Goal: Task Accomplishment & Management: Use online tool/utility

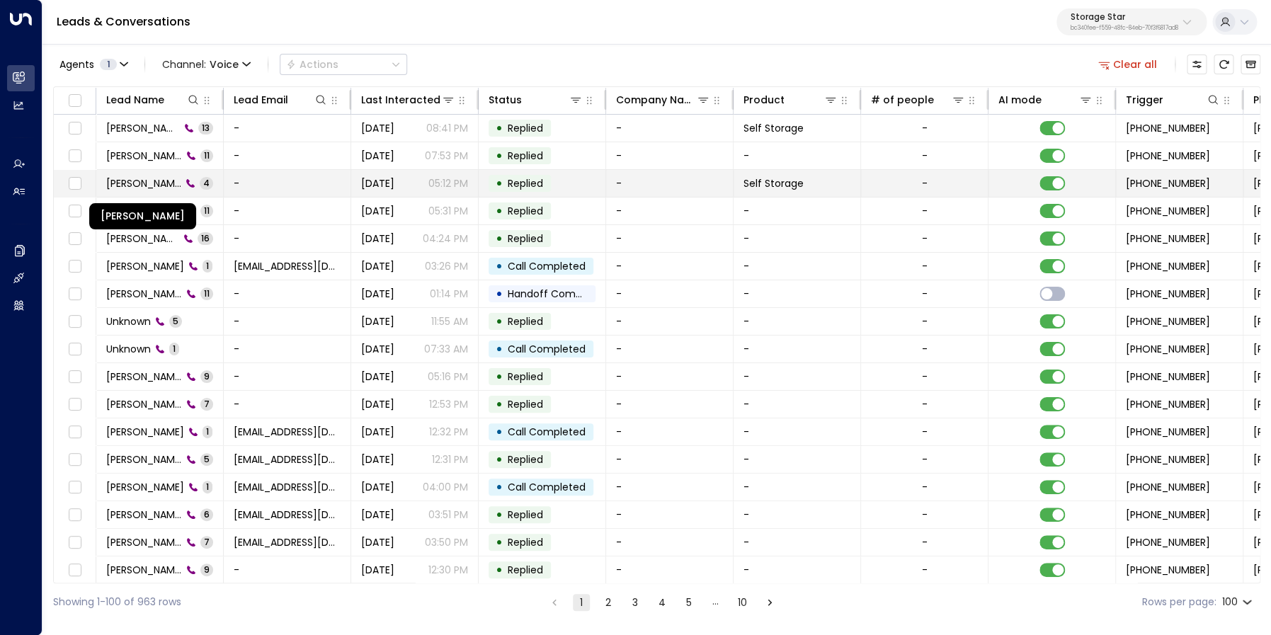
click at [164, 179] on span "[PERSON_NAME]" at bounding box center [143, 183] width 75 height 14
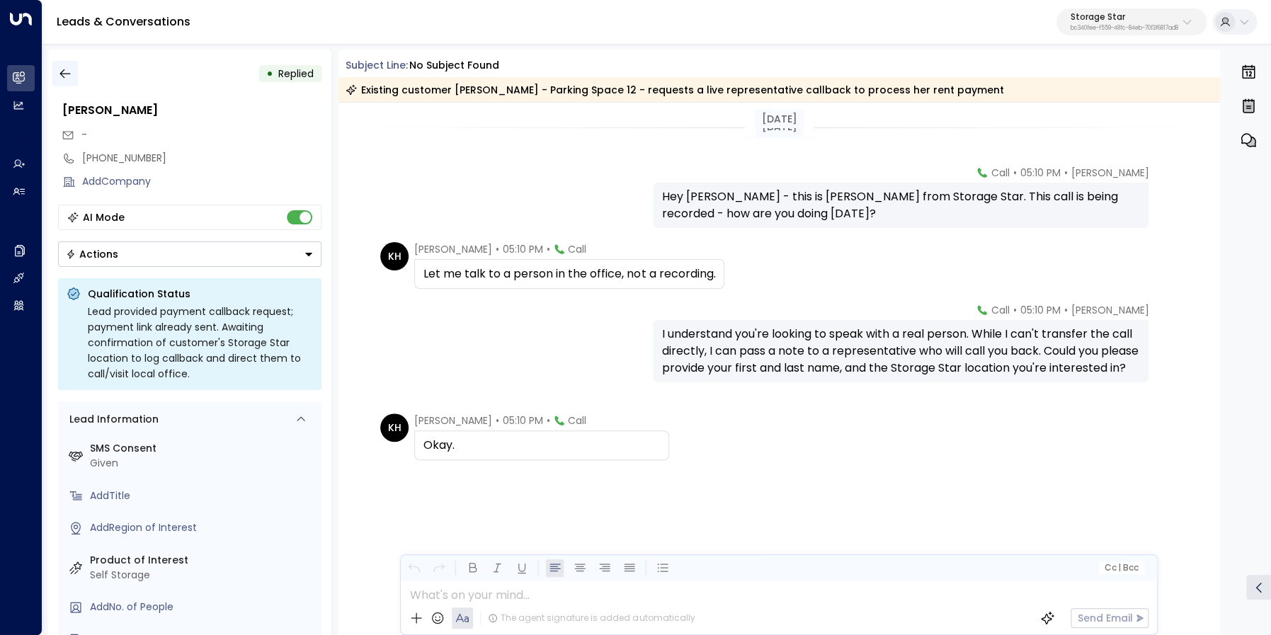
click at [72, 73] on button "button" at bounding box center [64, 73] width 25 height 25
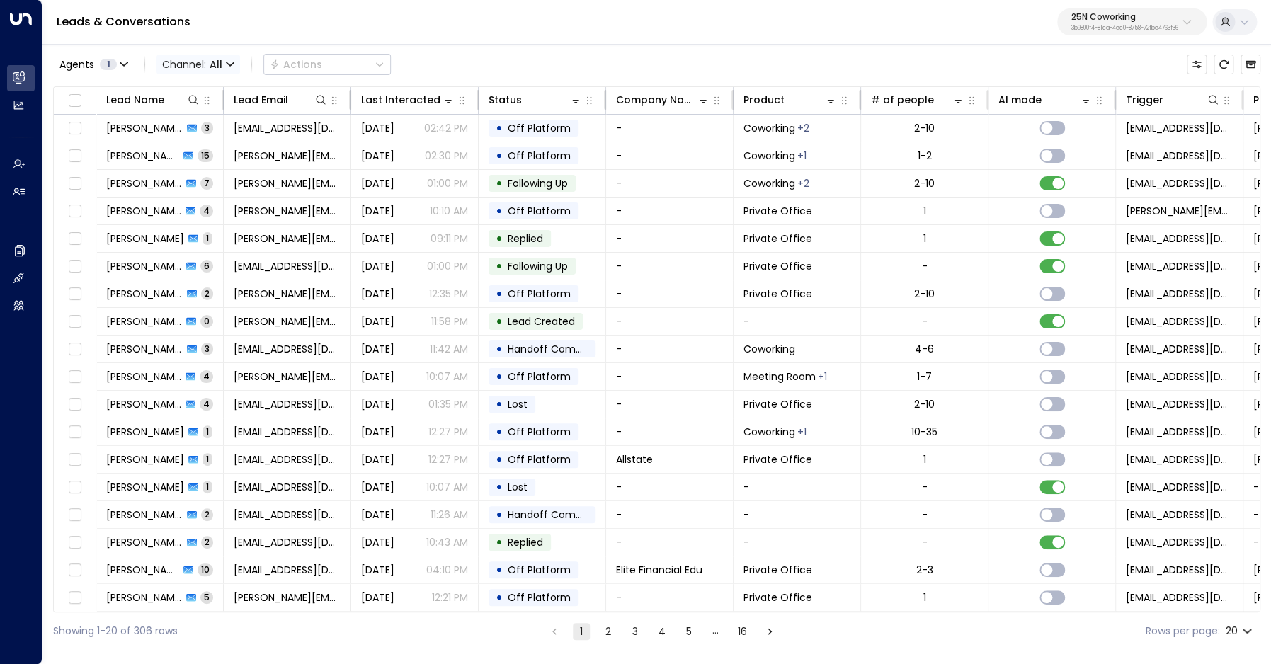
click at [183, 68] on span "Channel: All" at bounding box center [198, 65] width 84 height 20
click at [205, 198] on p "Voice" at bounding box center [207, 198] width 68 height 15
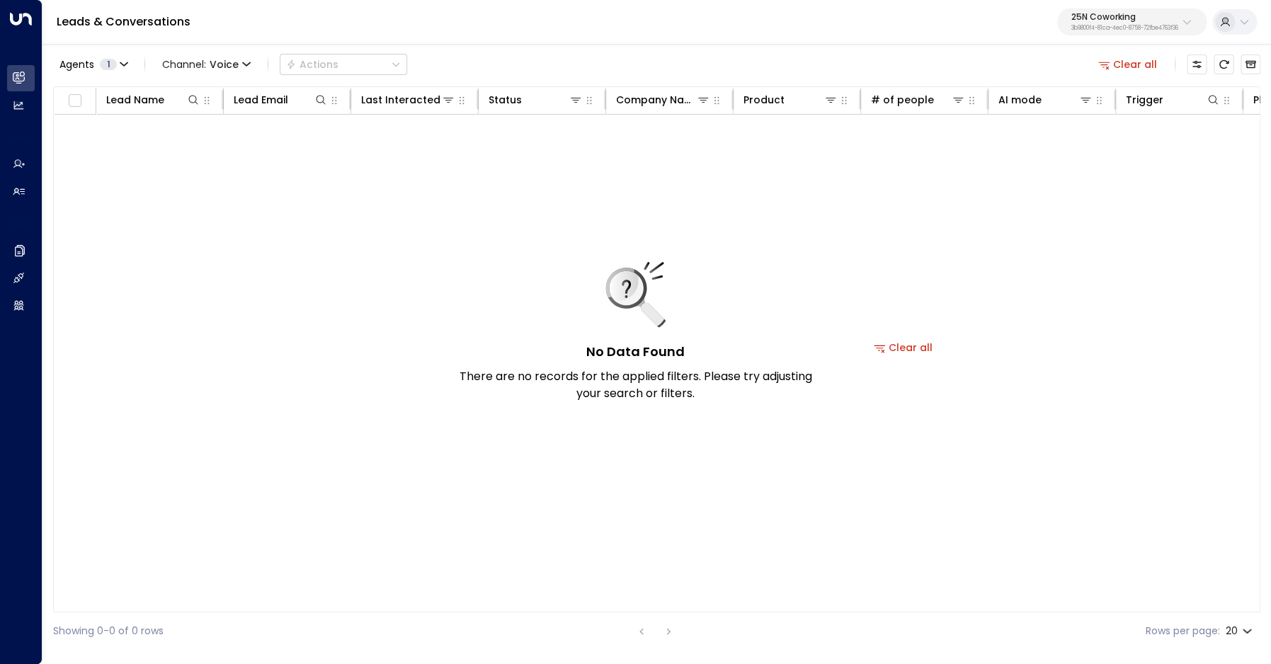
click at [1112, 21] on p "25N Coworking" at bounding box center [1124, 17] width 107 height 8
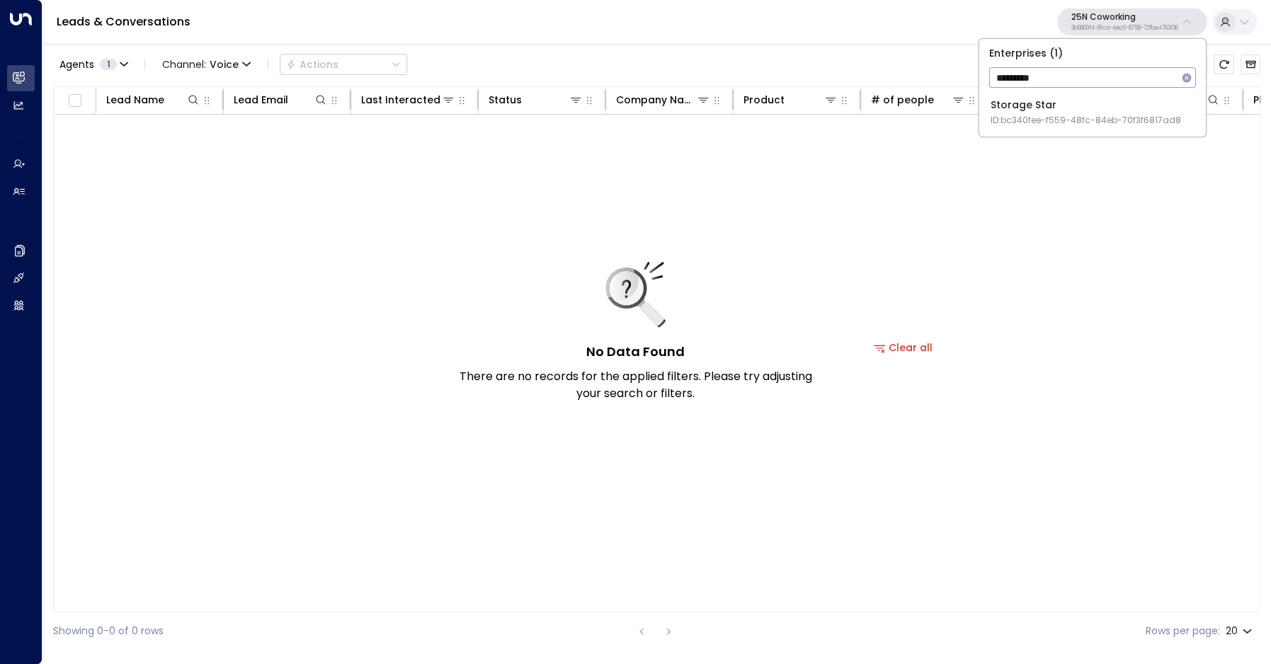
type input "*********"
click at [1052, 111] on div "Storage Star ID: bc340fee-f559-48fc-84eb-70f3f6817ad8" at bounding box center [1086, 112] width 190 height 29
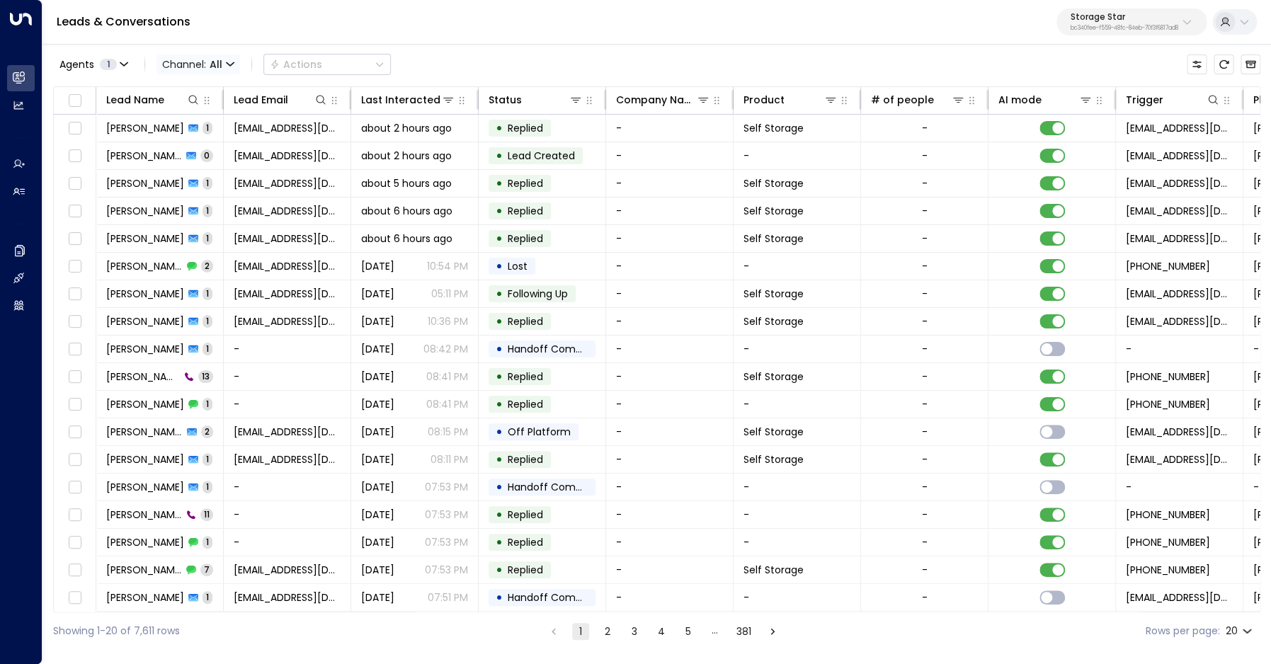
click at [190, 64] on span "Channel: All" at bounding box center [198, 65] width 84 height 20
click at [146, 377] on div at bounding box center [635, 332] width 1271 height 664
click at [157, 377] on span "[PERSON_NAME]" at bounding box center [143, 377] width 74 height 14
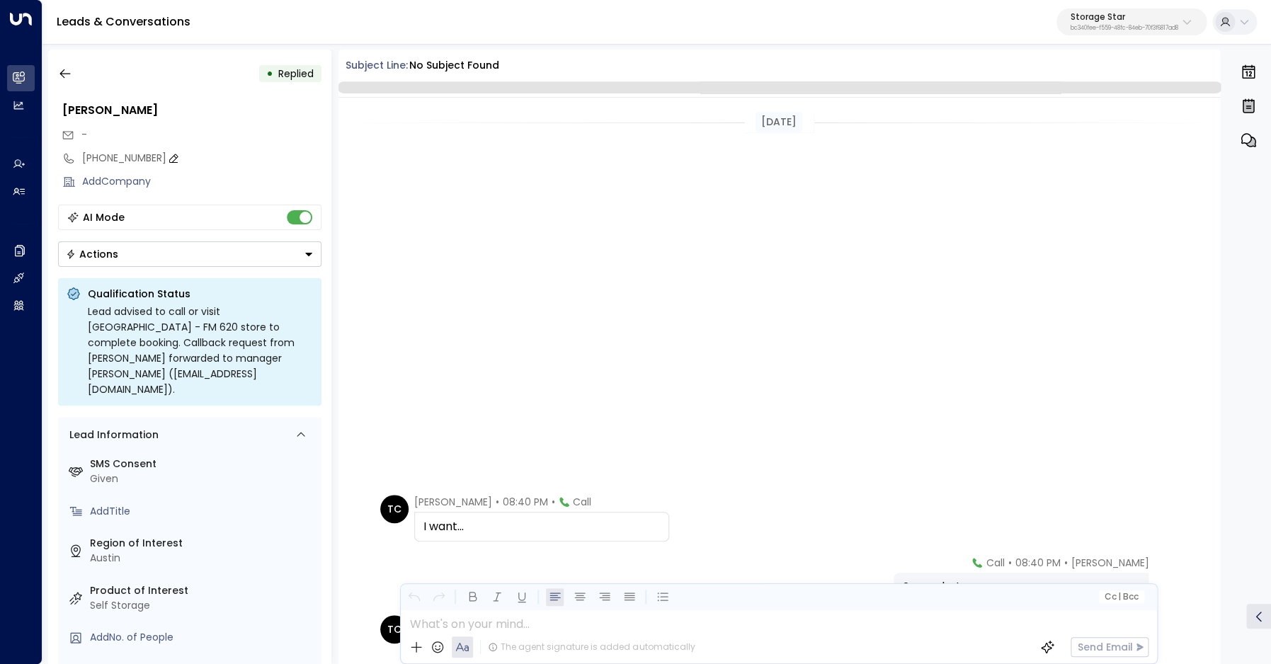
scroll to position [508, 0]
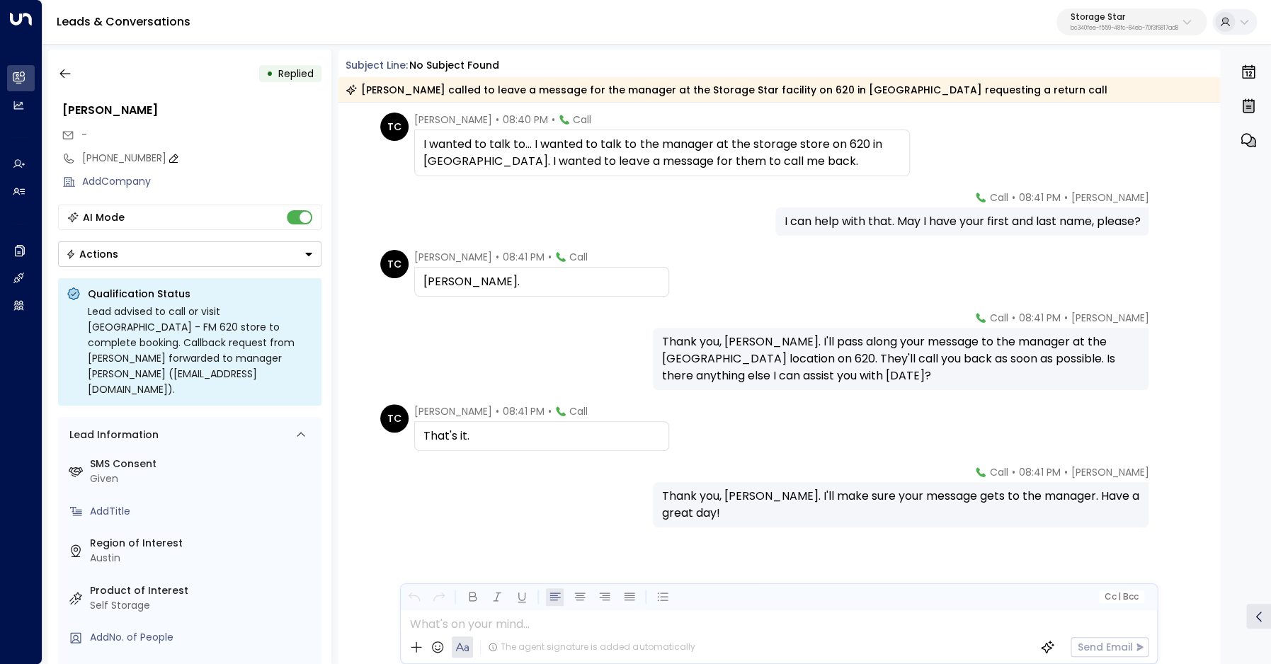
click at [122, 159] on div "[PHONE_NUMBER]" at bounding box center [201, 158] width 239 height 15
click at [122, 159] on input "**********" at bounding box center [199, 158] width 235 height 15
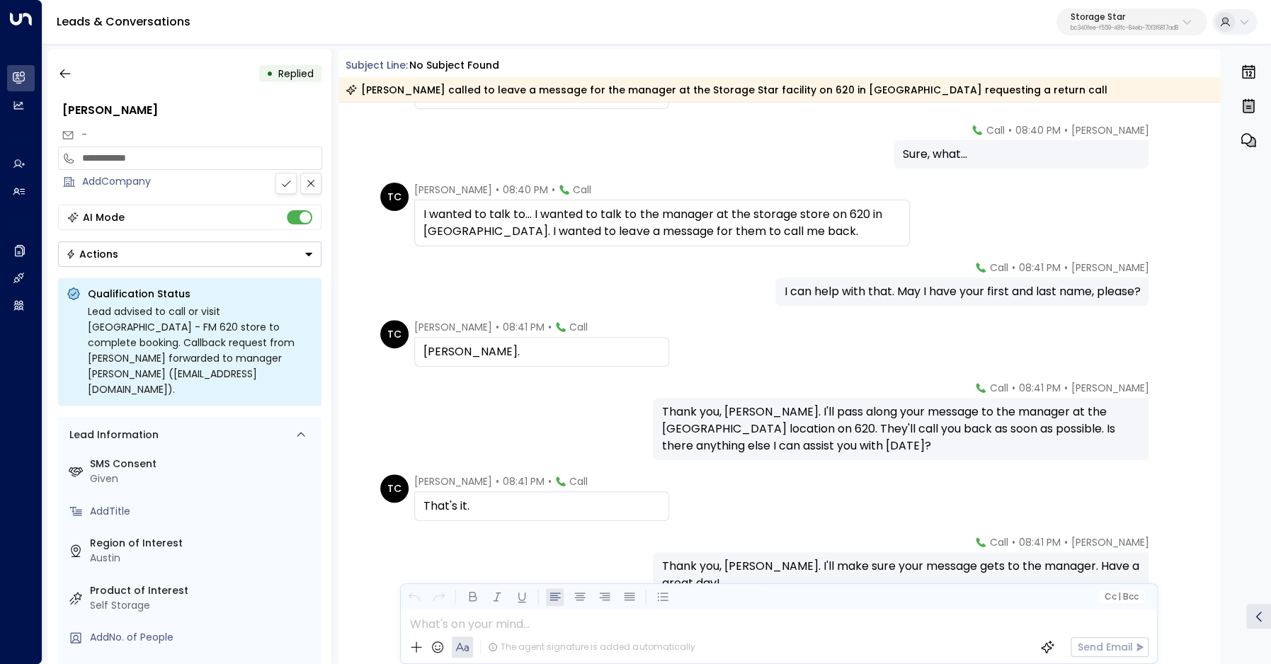
scroll to position [419, 0]
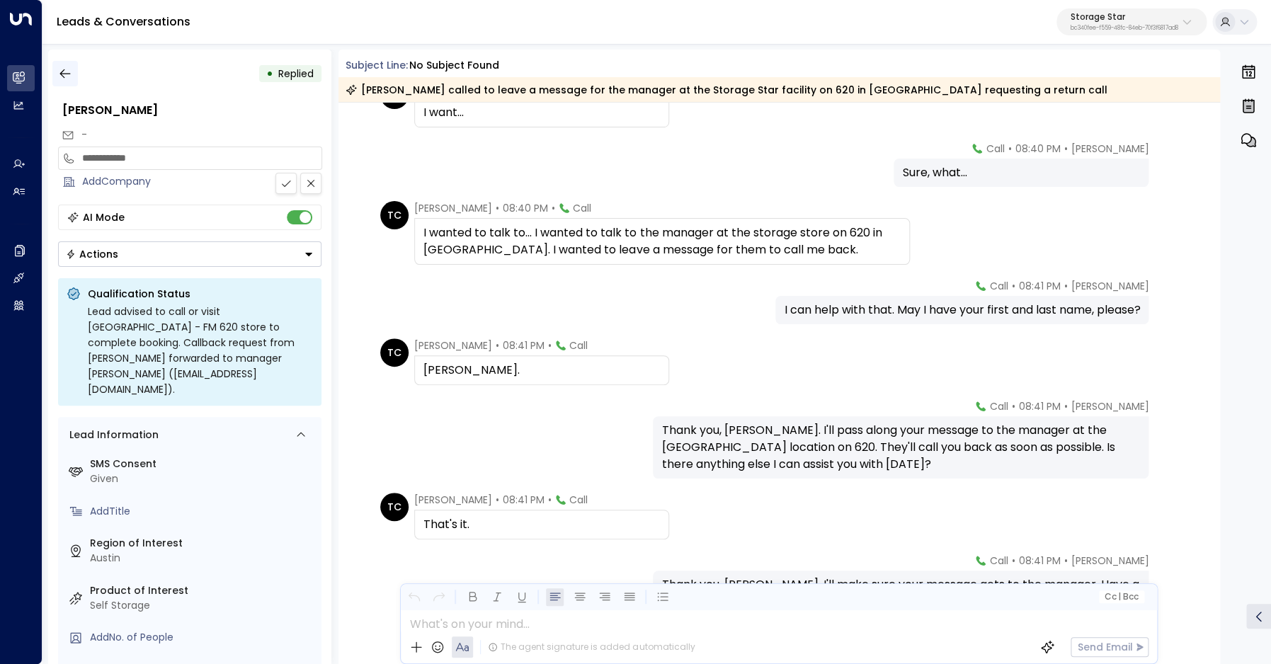
click at [68, 74] on icon "button" at bounding box center [64, 73] width 11 height 9
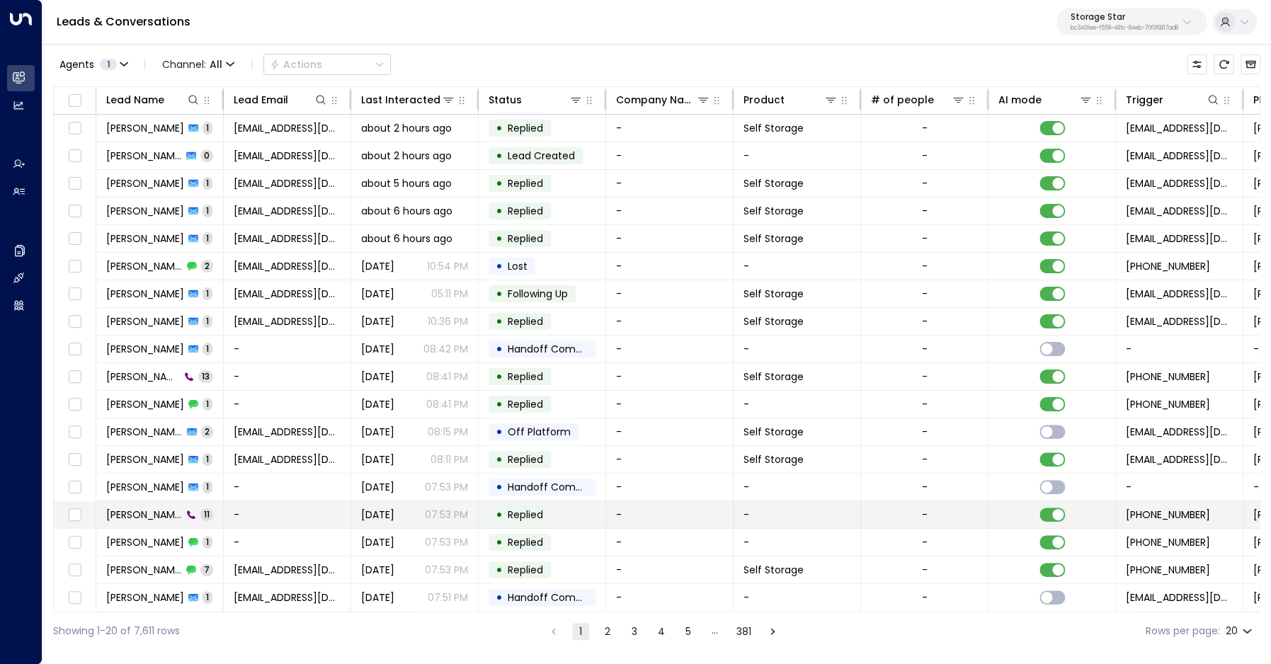
click at [166, 519] on span "[PERSON_NAME]" at bounding box center [144, 515] width 76 height 14
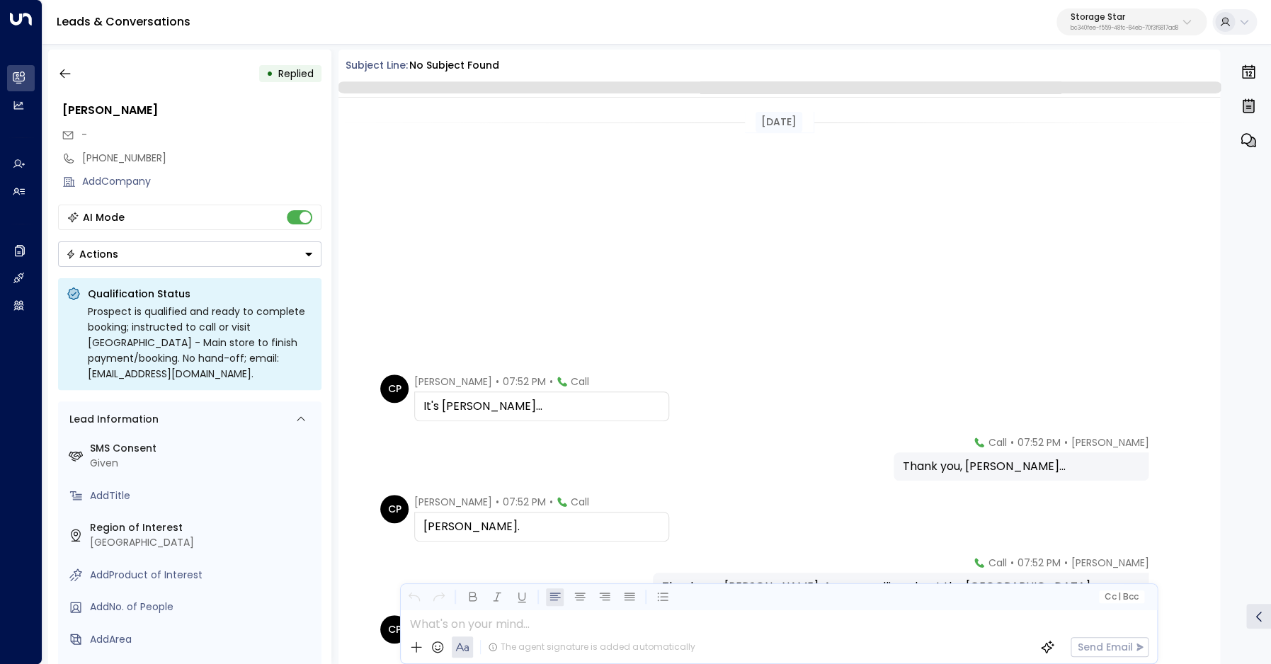
scroll to position [353, 0]
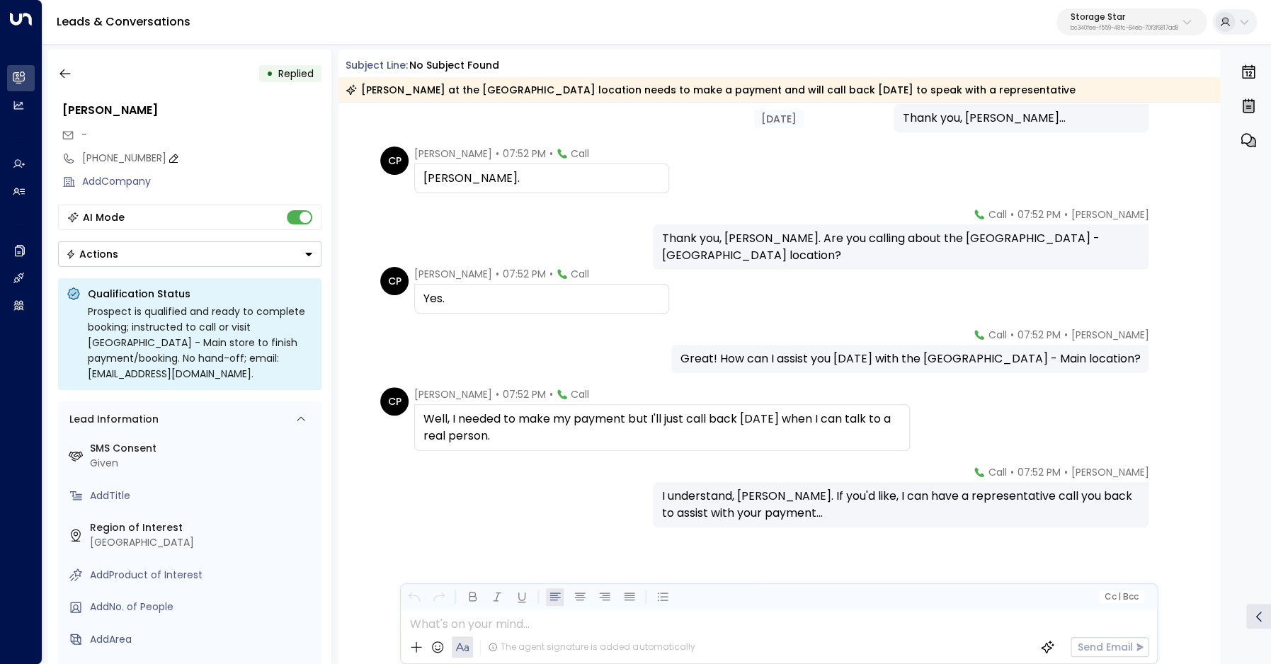
click at [114, 162] on div "[PHONE_NUMBER]" at bounding box center [201, 158] width 239 height 15
drag, startPoint x: 98, startPoint y: 160, endPoint x: 223, endPoint y: 158, distance: 124.6
click at [223, 158] on input "**********" at bounding box center [199, 158] width 235 height 15
